Goal: Answer question/provide support: Share knowledge or assist other users

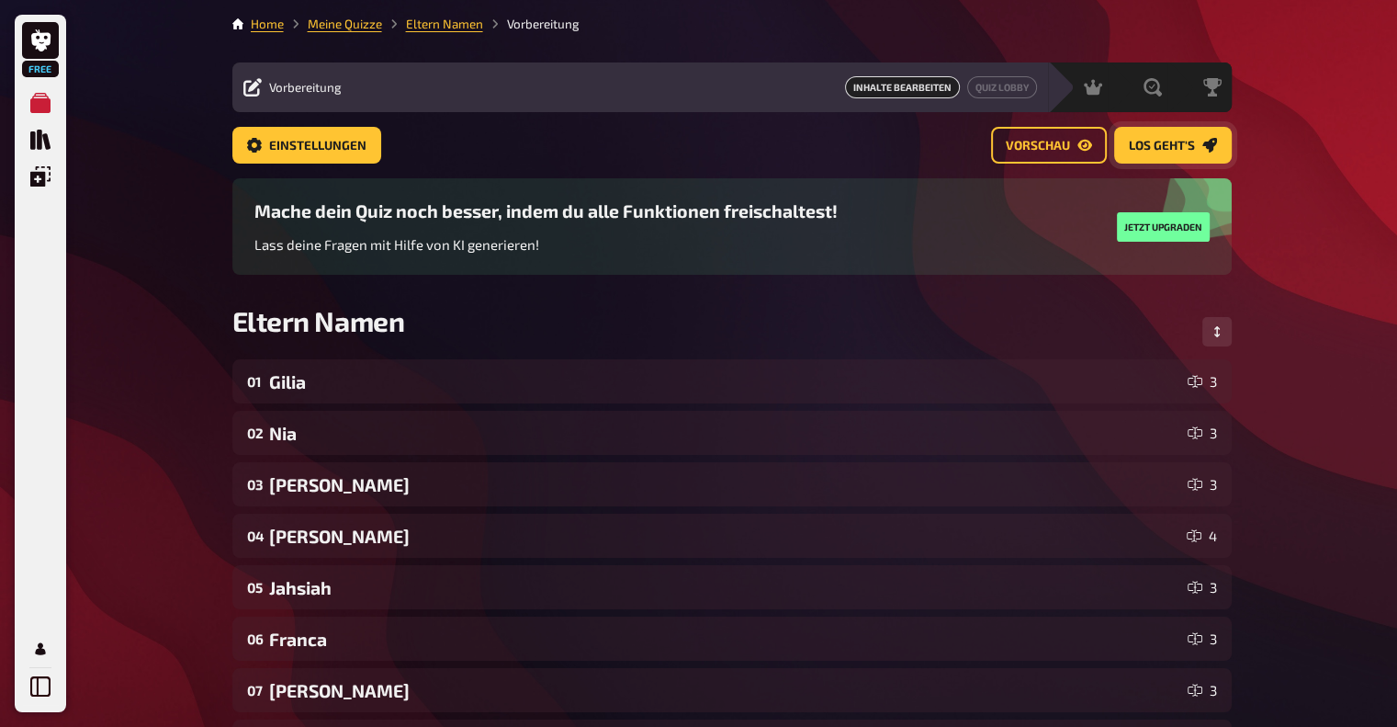
click at [1176, 144] on span "Los geht's" at bounding box center [1162, 146] width 66 height 13
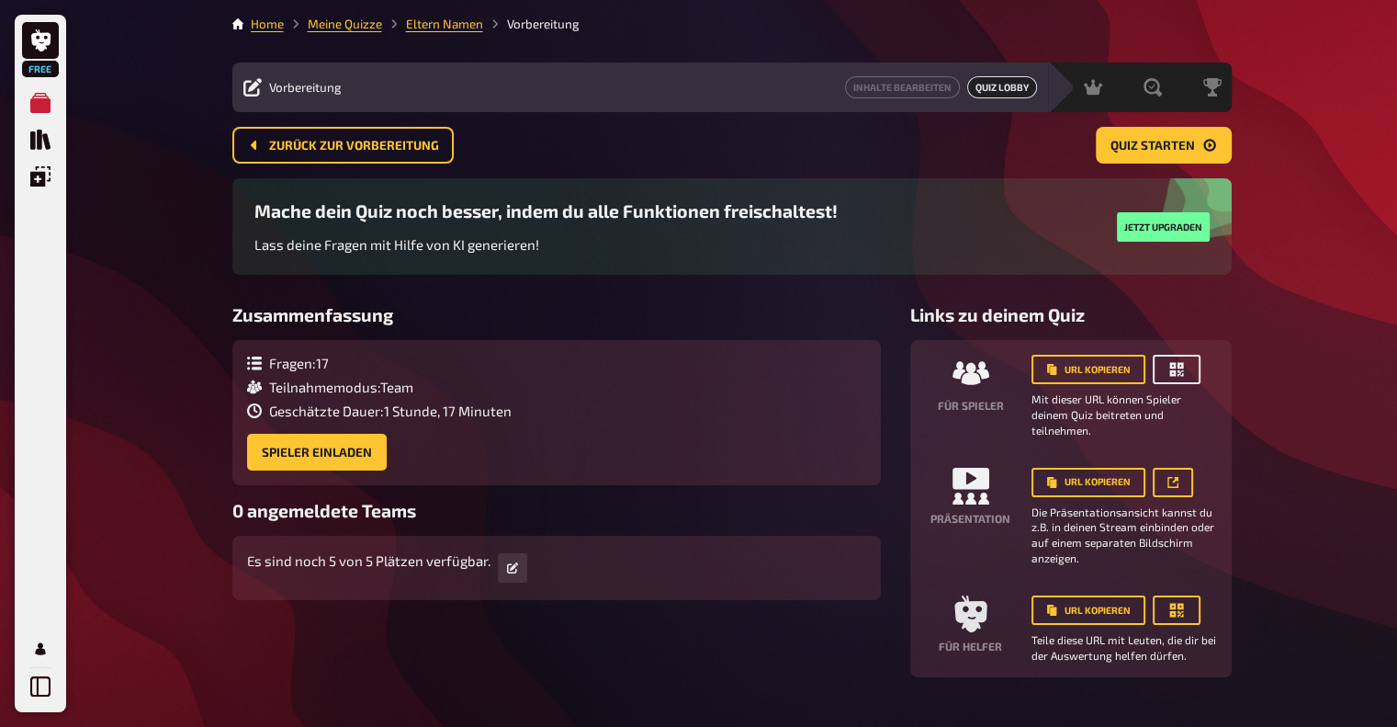
click at [1168, 368] on icon "button" at bounding box center [1177, 369] width 18 height 18
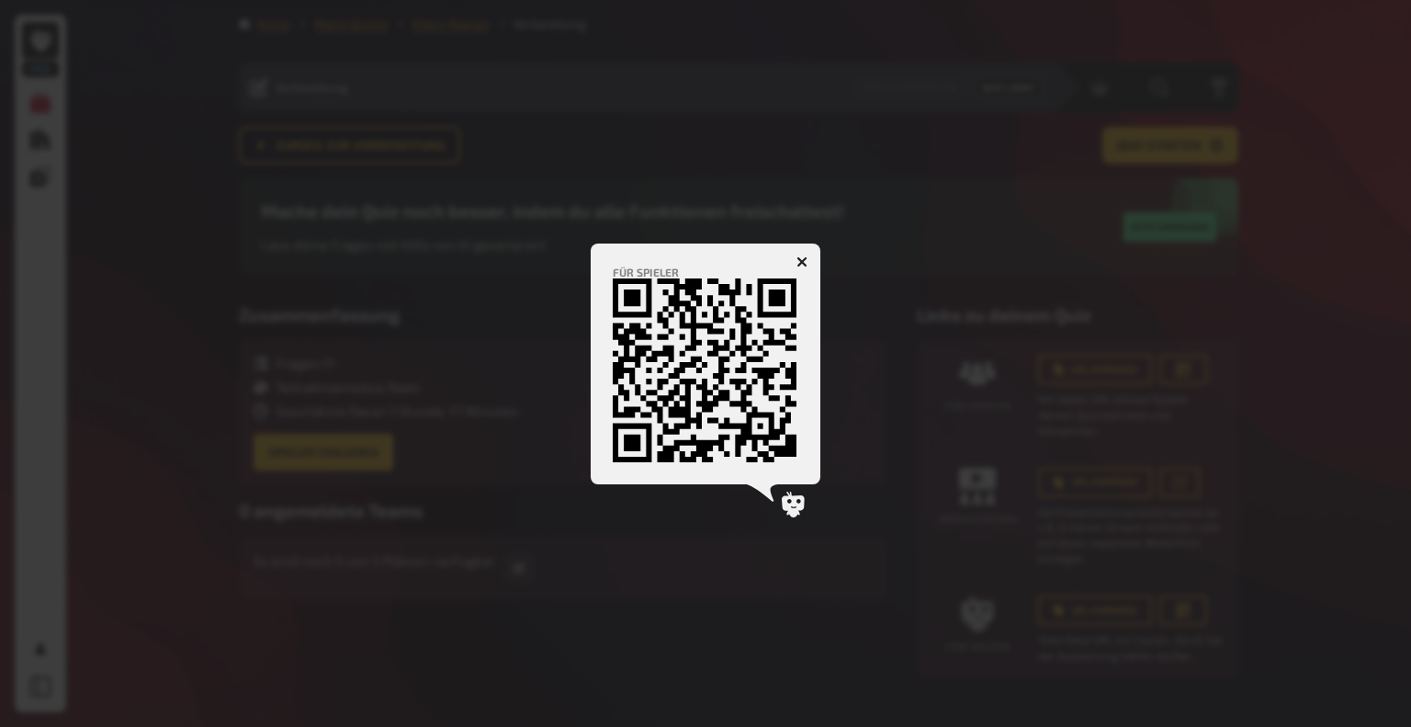
click at [933, 473] on div at bounding box center [705, 363] width 1411 height 727
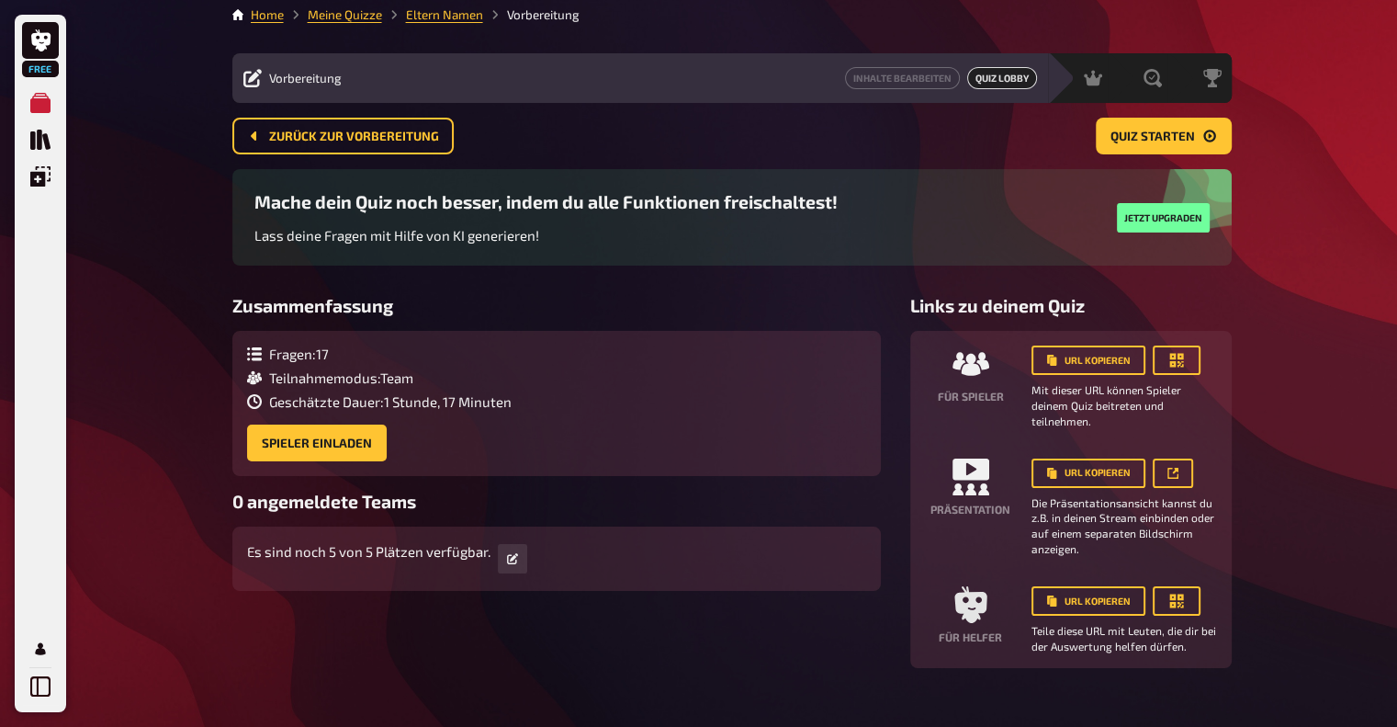
scroll to position [8, 0]
click at [1176, 479] on button "button" at bounding box center [1173, 473] width 40 height 29
